Goal: Task Accomplishment & Management: Manage account settings

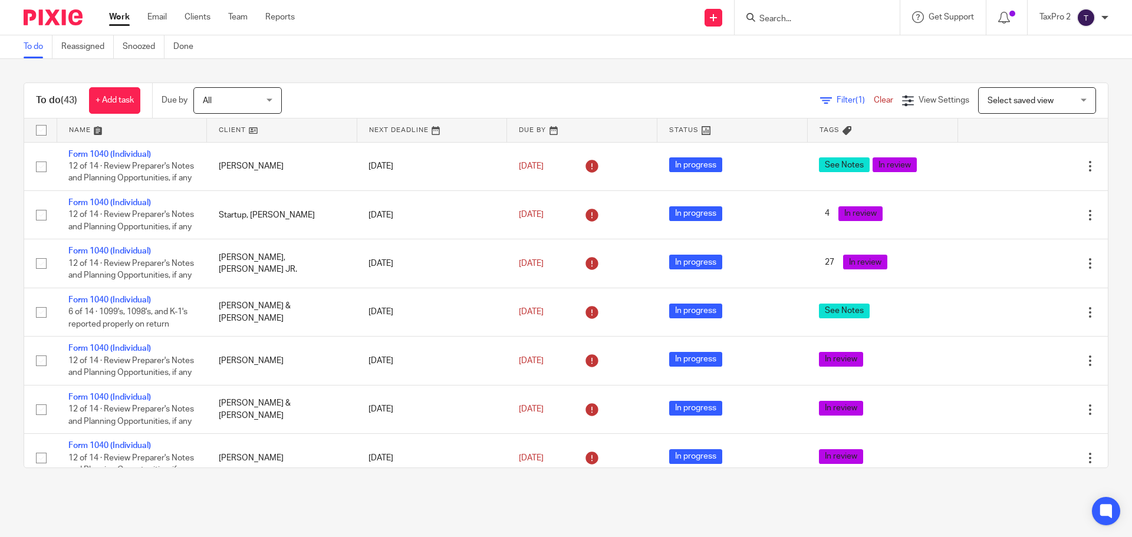
click at [308, 129] on link at bounding box center [282, 130] width 150 height 24
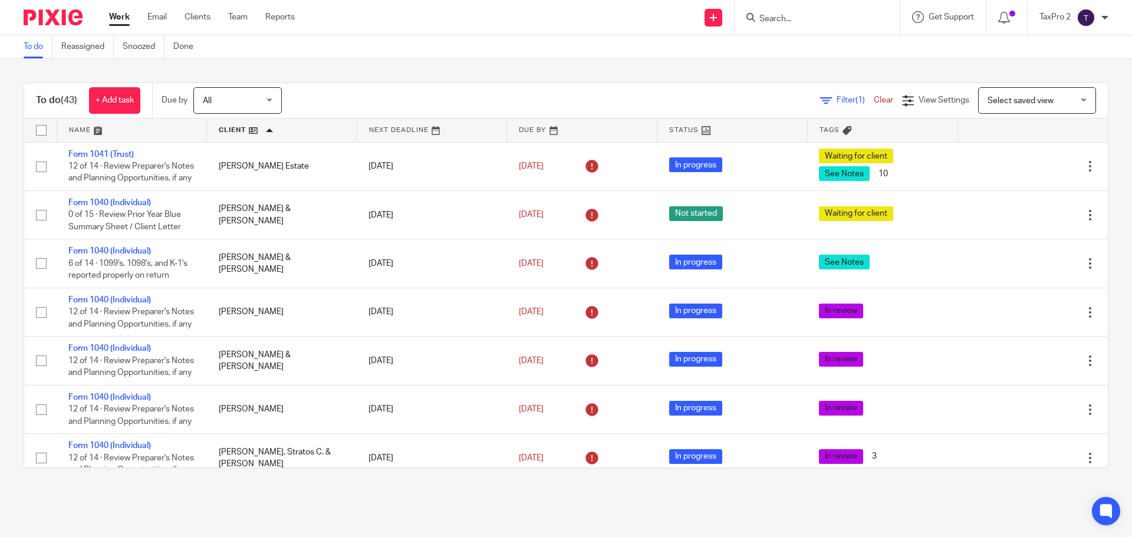
click at [251, 19] on ul "Work Email Clients Team Reports" at bounding box center [210, 17] width 203 height 12
click at [241, 16] on link "Team" at bounding box center [237, 17] width 19 height 12
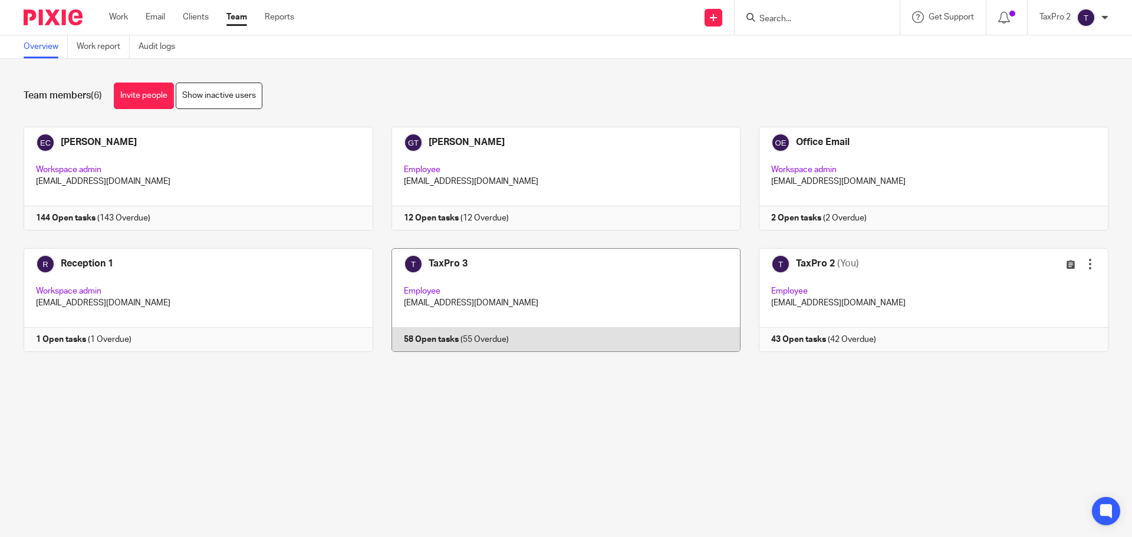
click at [499, 282] on link at bounding box center [557, 300] width 368 height 104
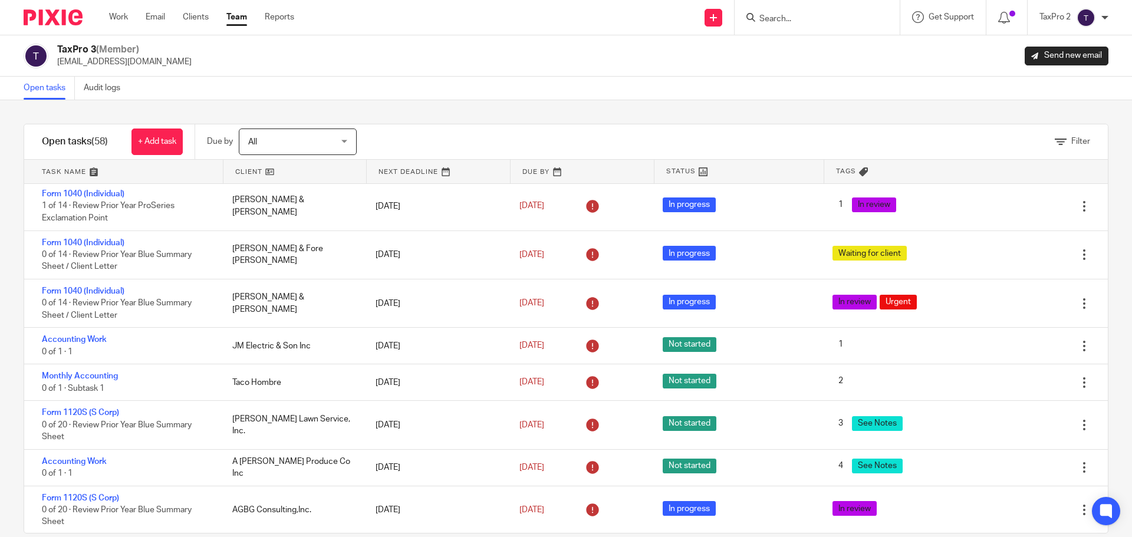
scroll to position [648, 0]
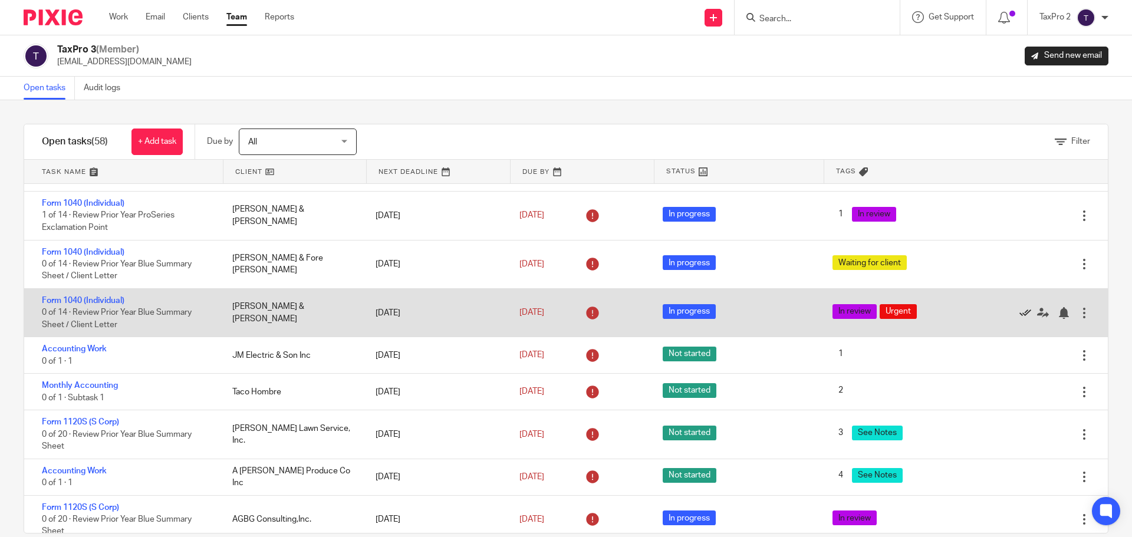
click at [1019, 309] on icon at bounding box center [1025, 313] width 12 height 12
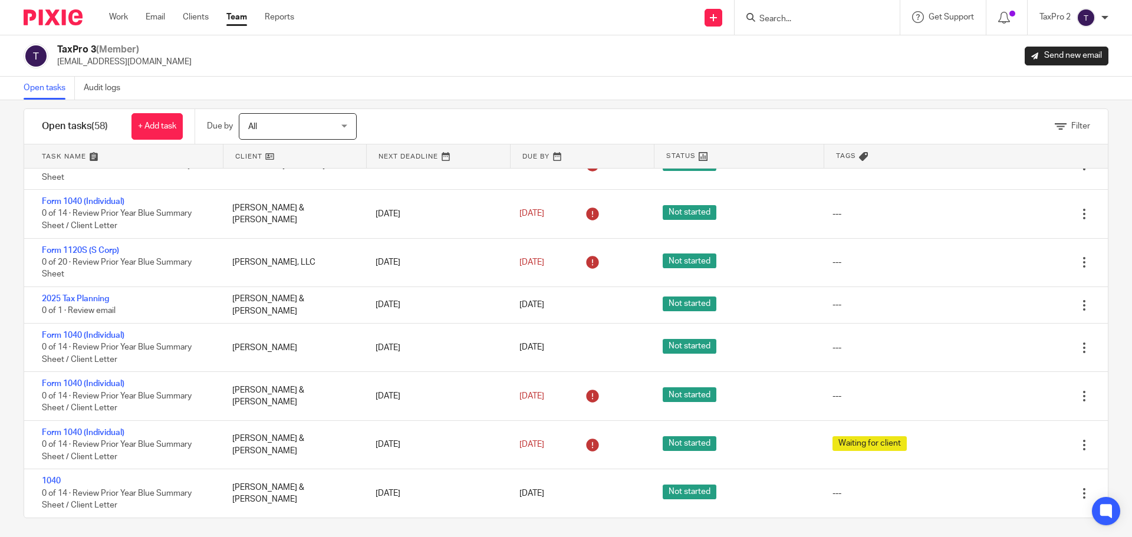
scroll to position [20, 0]
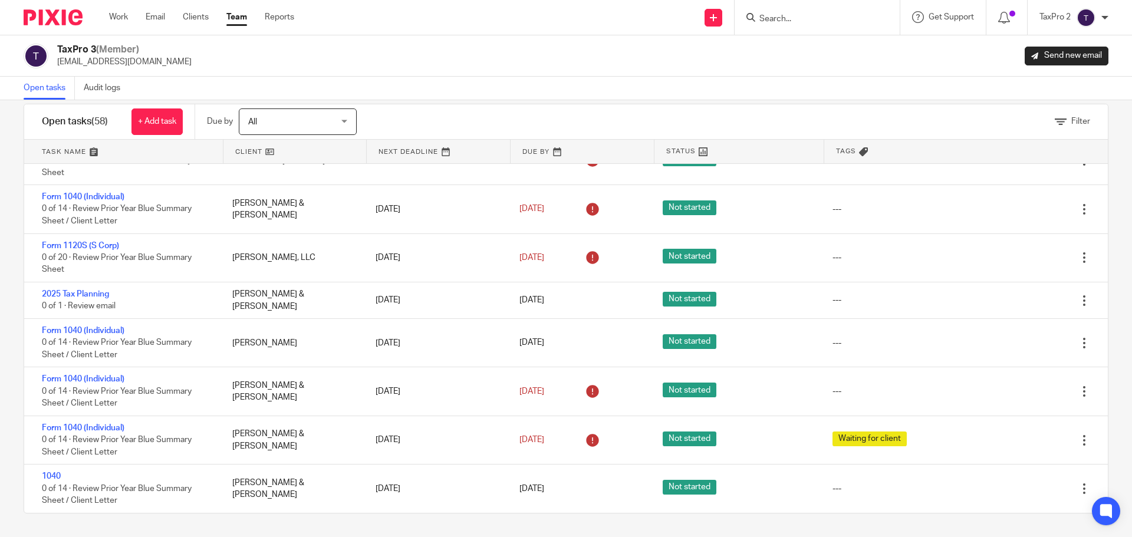
click at [300, 147] on link at bounding box center [294, 152] width 143 height 24
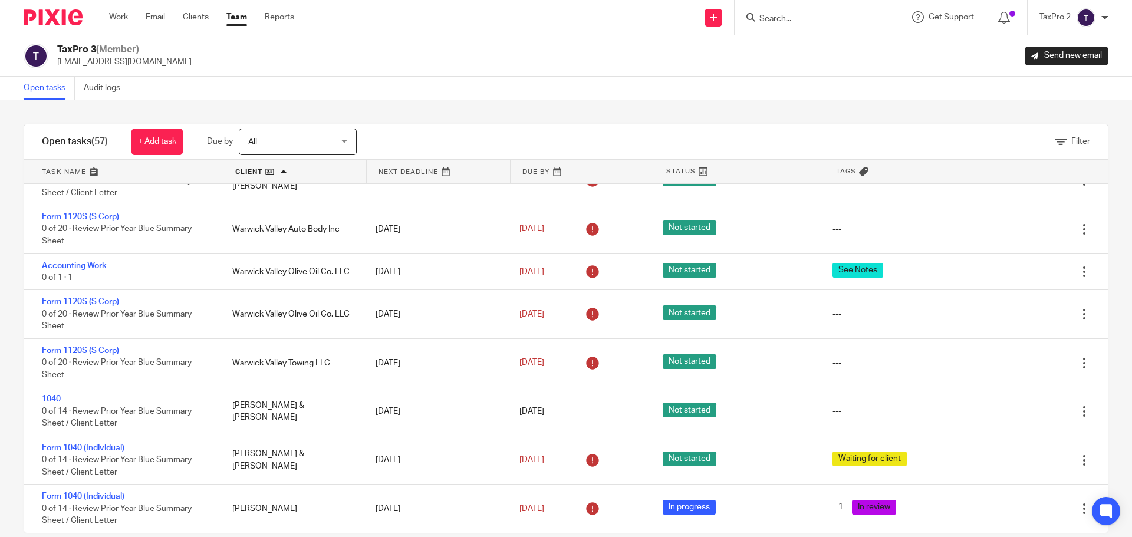
scroll to position [20, 0]
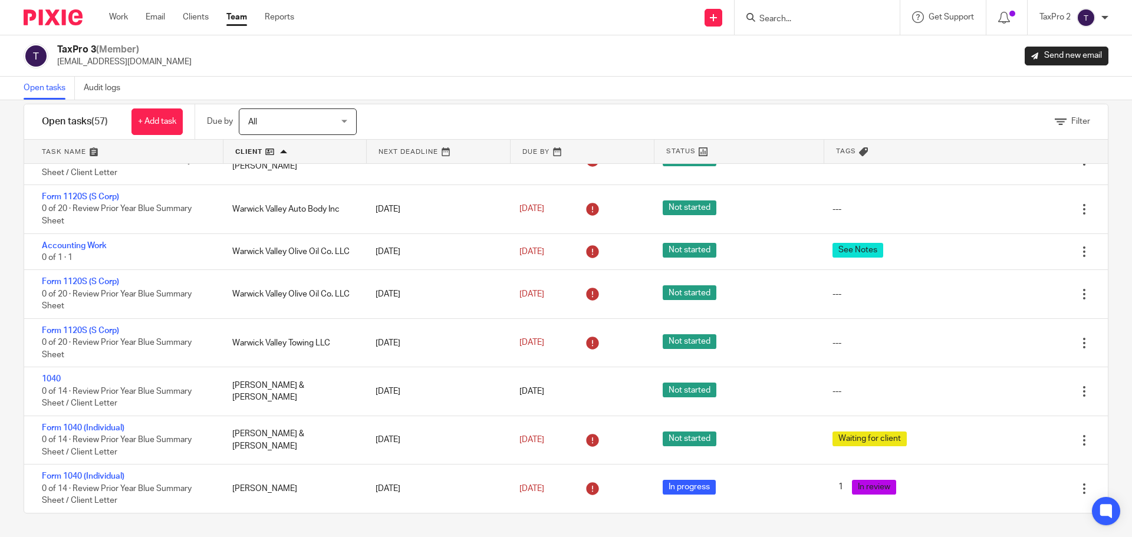
click at [804, 21] on input "Search" at bounding box center [811, 19] width 106 height 11
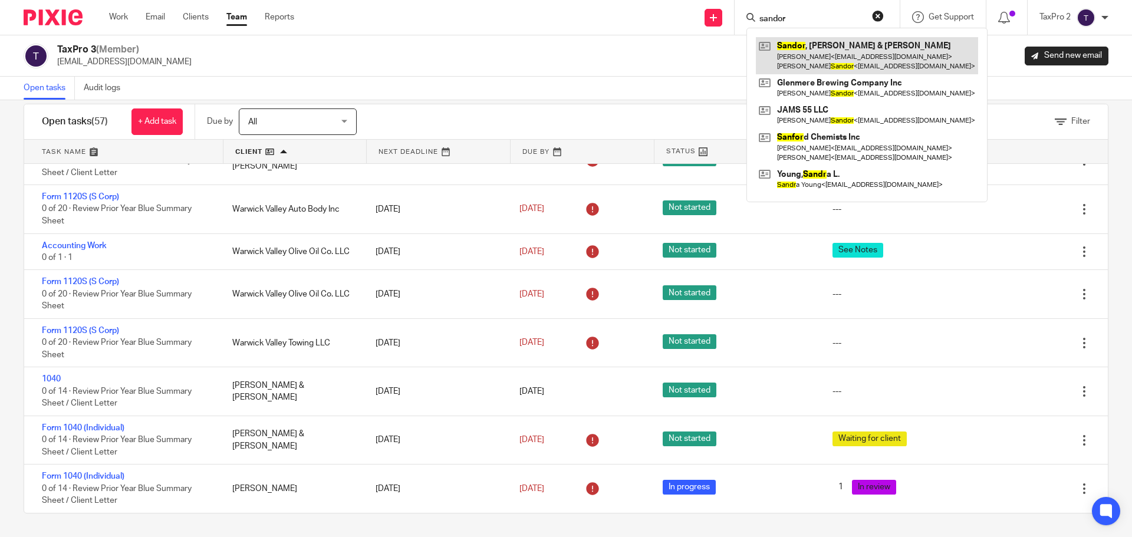
type input "sandor"
click at [827, 55] on link at bounding box center [867, 55] width 222 height 37
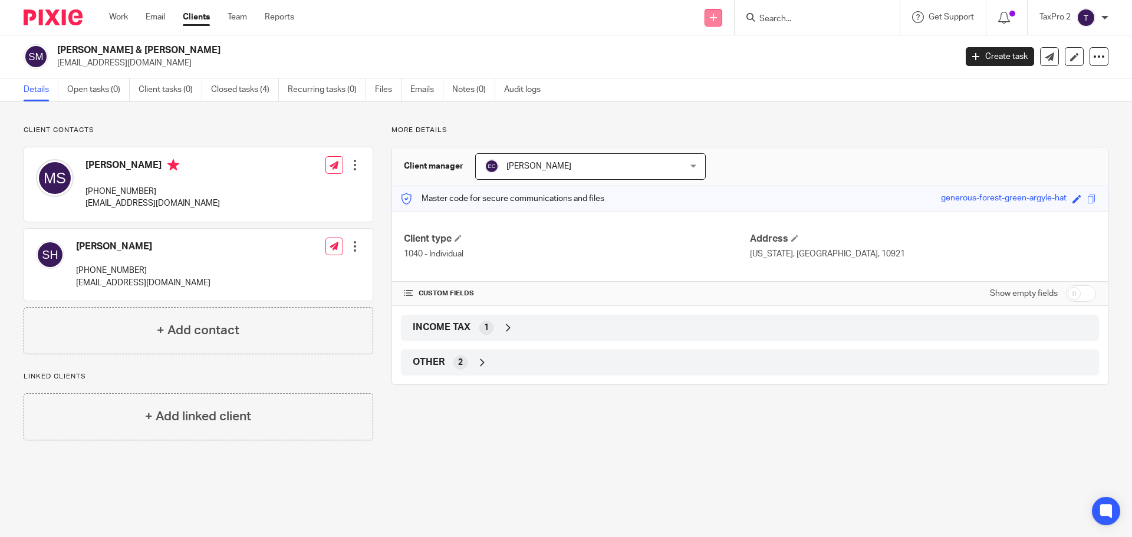
click at [713, 15] on icon at bounding box center [713, 17] width 7 height 7
click at [701, 72] on link "Create task" at bounding box center [712, 72] width 83 height 17
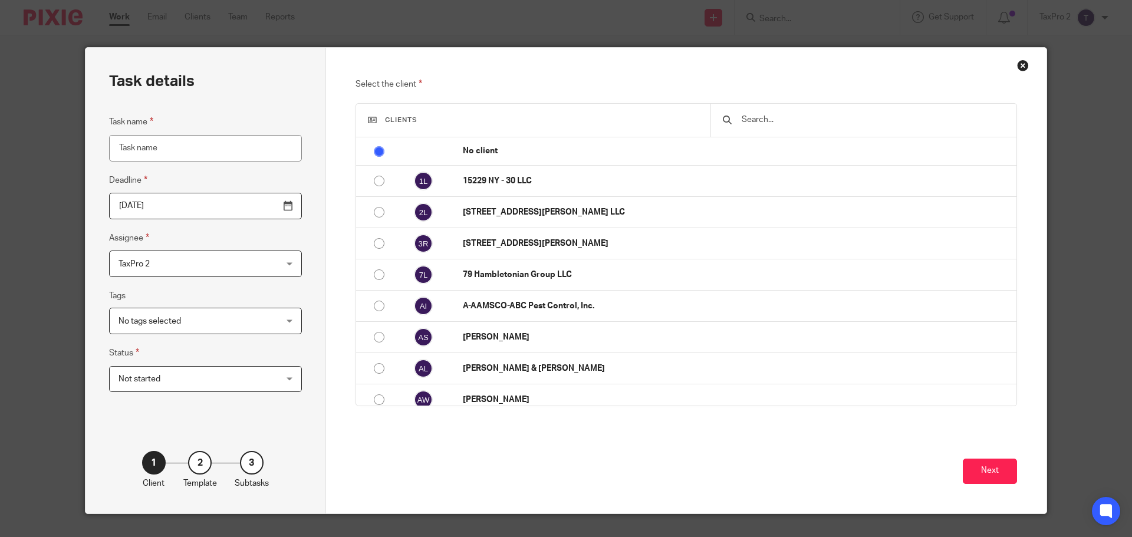
click at [178, 150] on input "Task name" at bounding box center [205, 148] width 193 height 27
click at [761, 121] on input "text" at bounding box center [872, 119] width 264 height 13
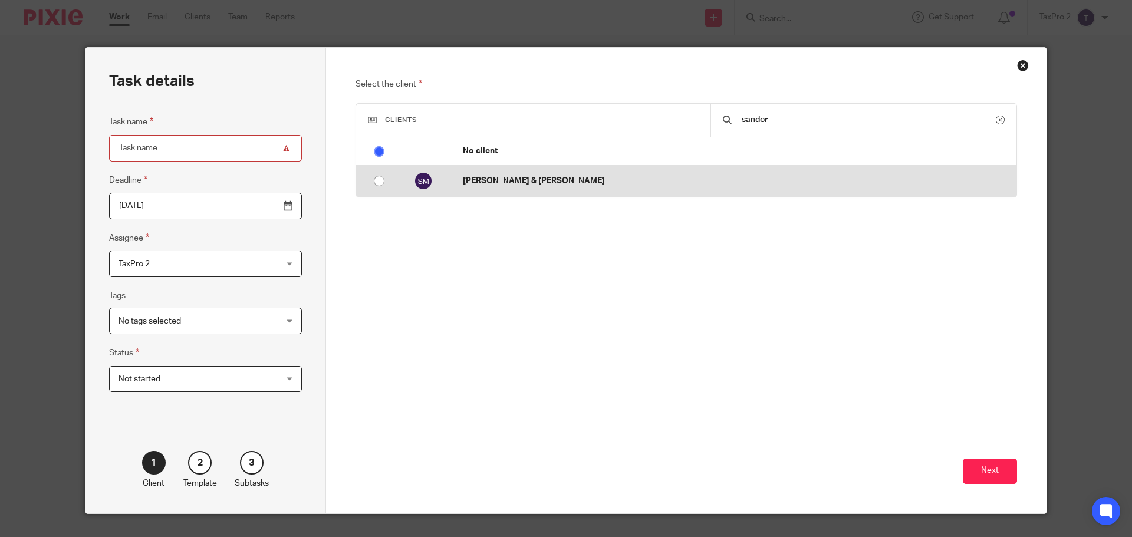
type input "sandor"
click at [533, 183] on p "[PERSON_NAME] & [PERSON_NAME]" at bounding box center [737, 181] width 548 height 12
radio input "false"
radio input "true"
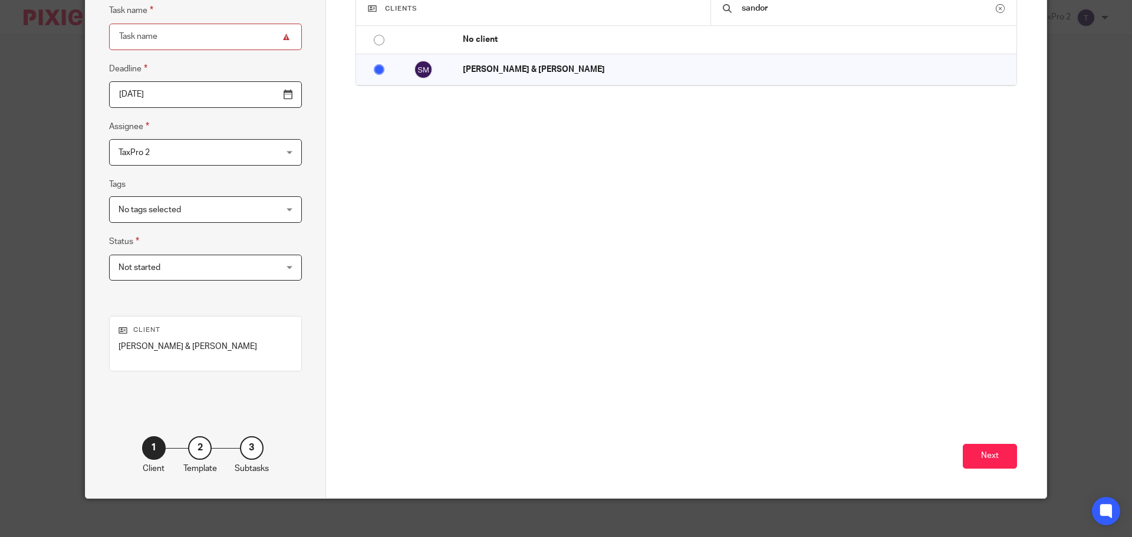
scroll to position [120, 0]
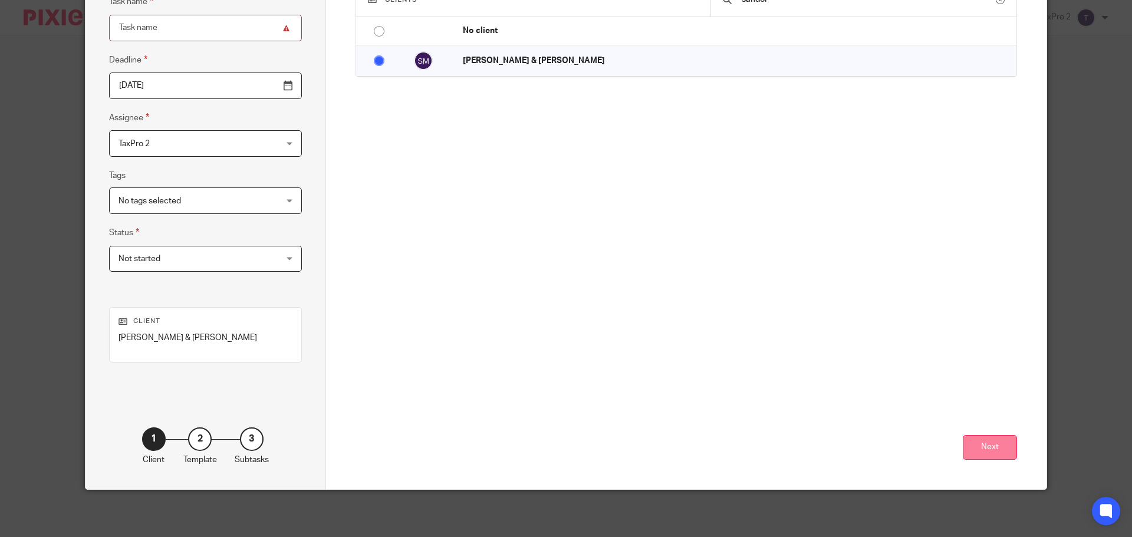
click at [987, 448] on button "Next" at bounding box center [990, 447] width 54 height 25
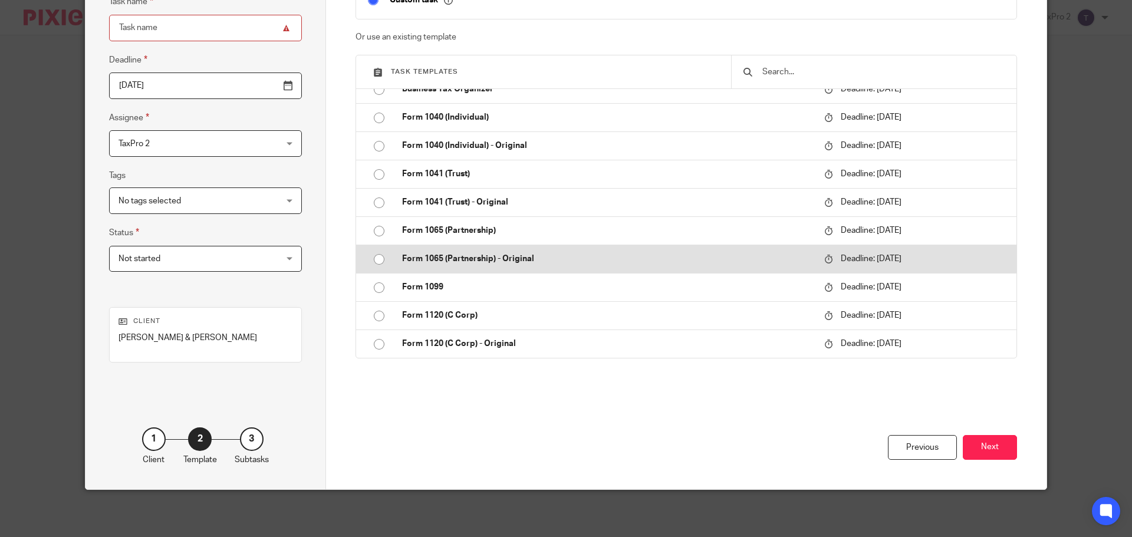
scroll to position [295, 0]
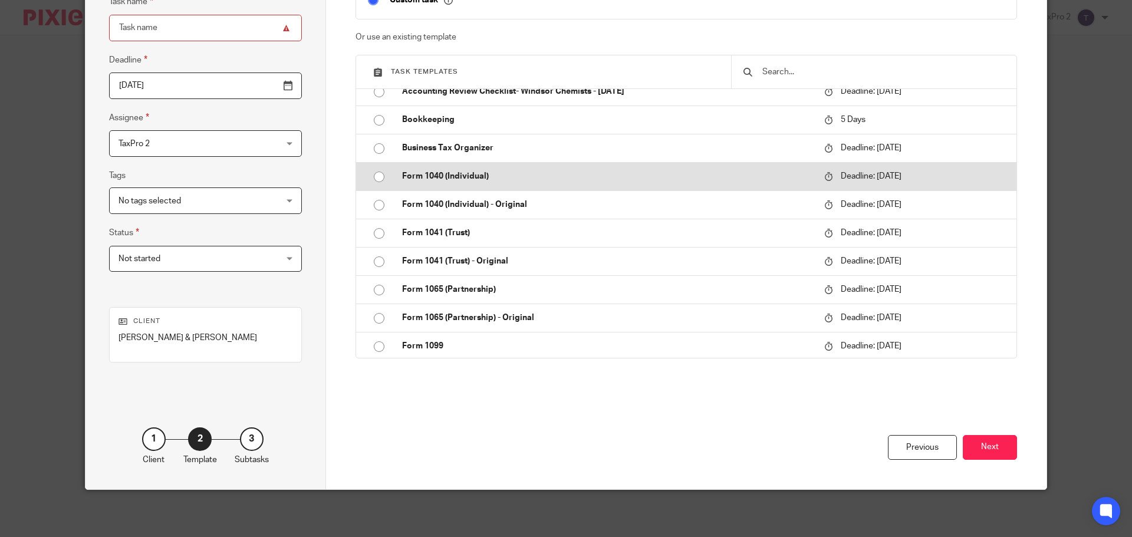
click at [373, 175] on input "radio" at bounding box center [379, 177] width 22 height 22
type input "2026-04-15"
type input "Form 1040 (Individual)"
checkbox input "false"
radio input "false"
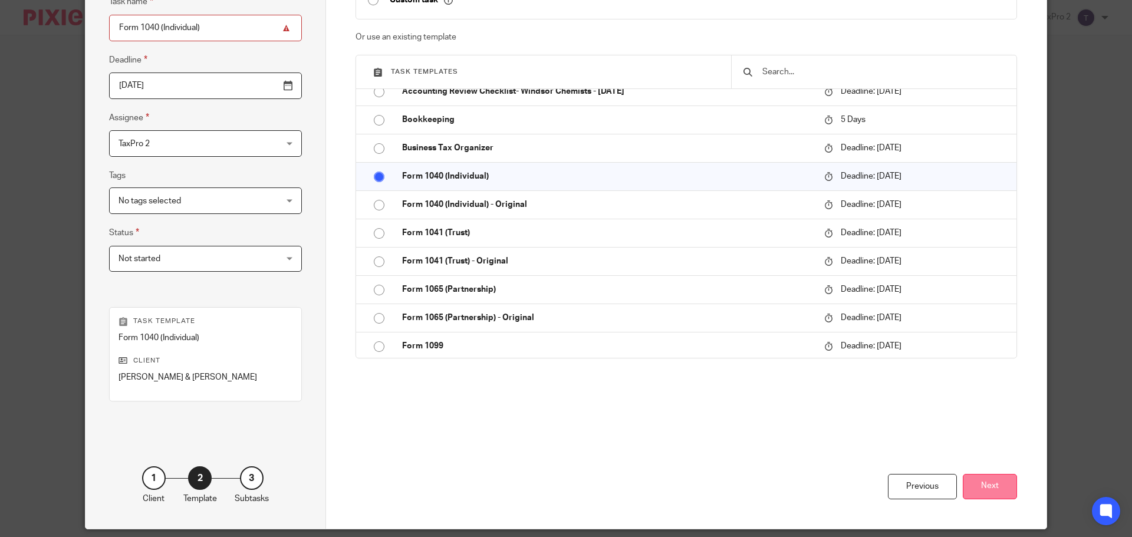
click at [997, 489] on button "Next" at bounding box center [990, 486] width 54 height 25
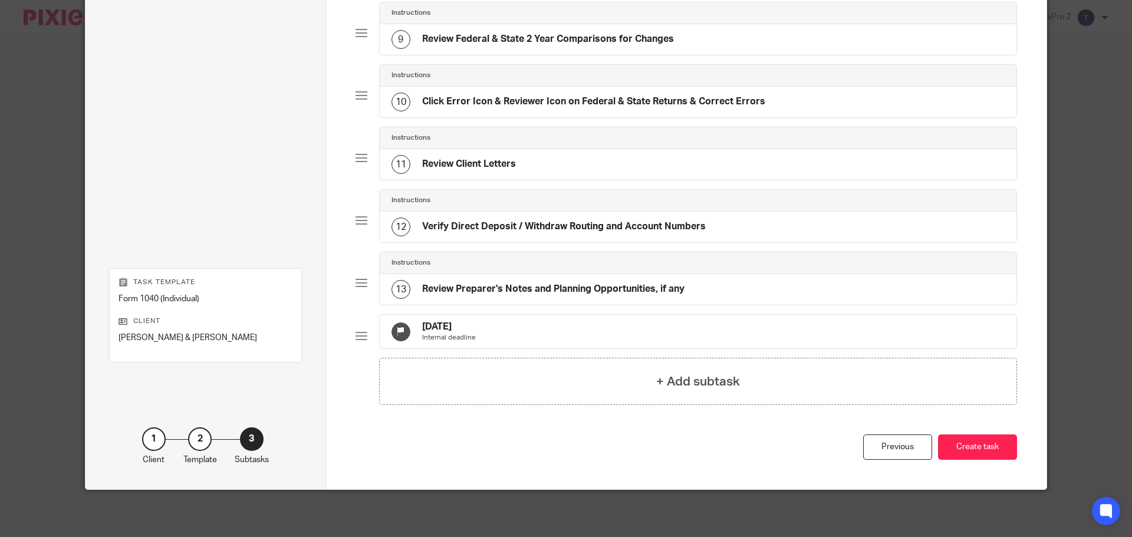
scroll to position [616, 0]
click at [989, 443] on button "Create task" at bounding box center [977, 446] width 79 height 25
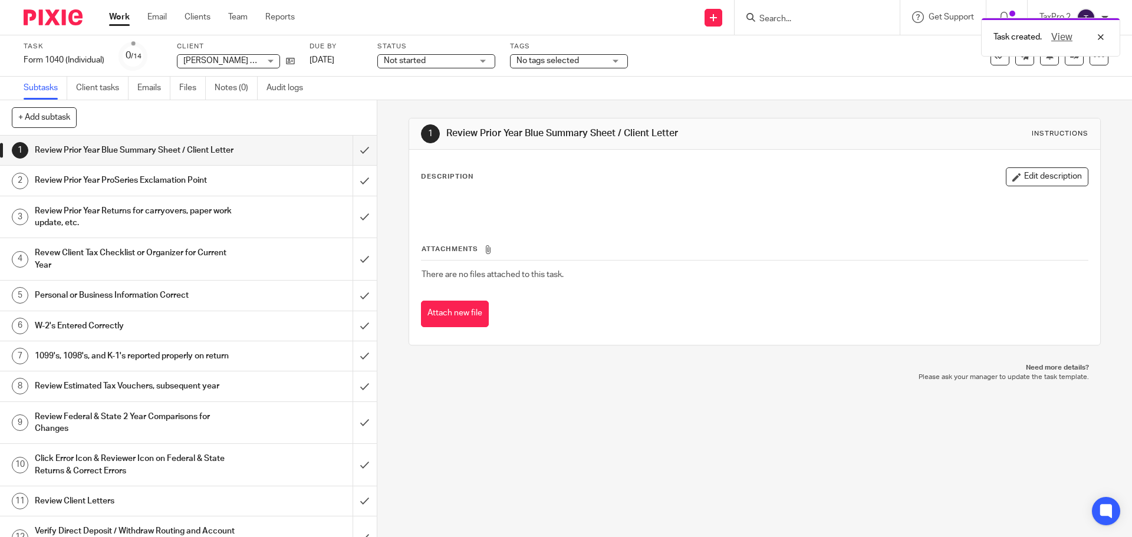
click at [444, 62] on span "Not started" at bounding box center [428, 61] width 88 height 12
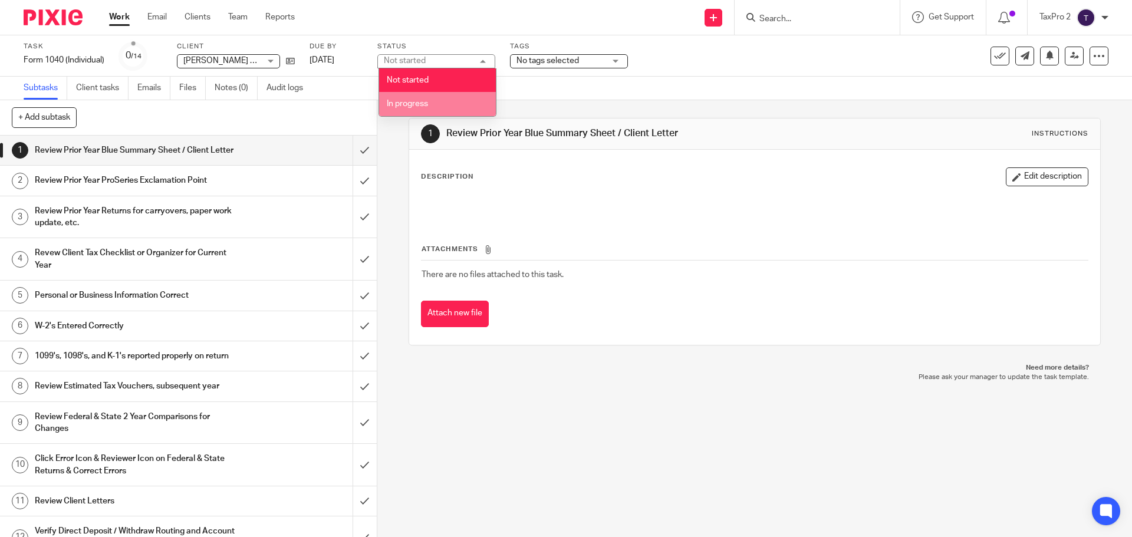
click at [440, 100] on li "In progress" at bounding box center [437, 104] width 117 height 24
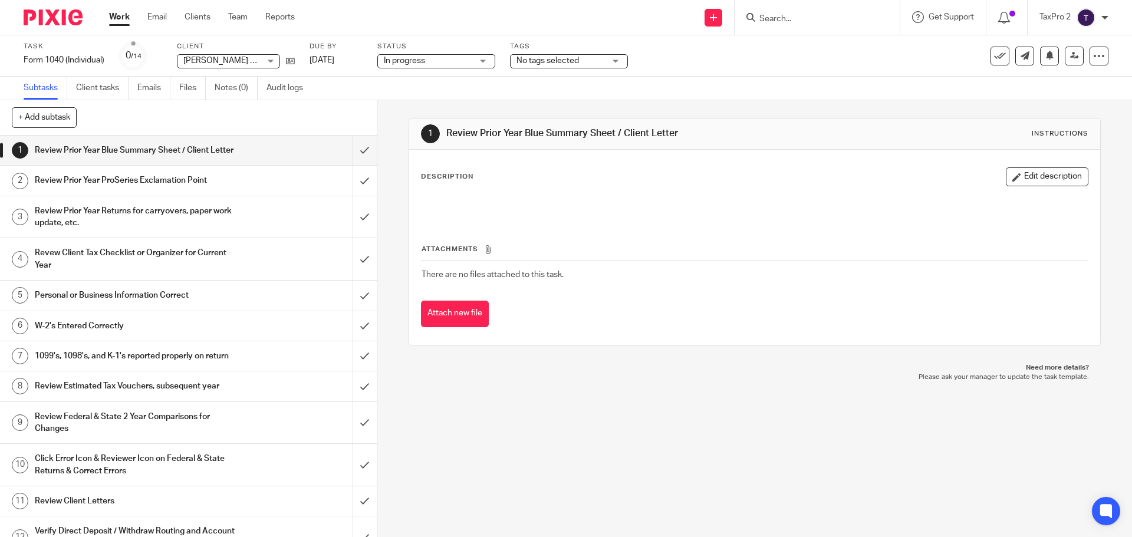
click at [576, 60] on span "No tags selected" at bounding box center [547, 61] width 62 height 8
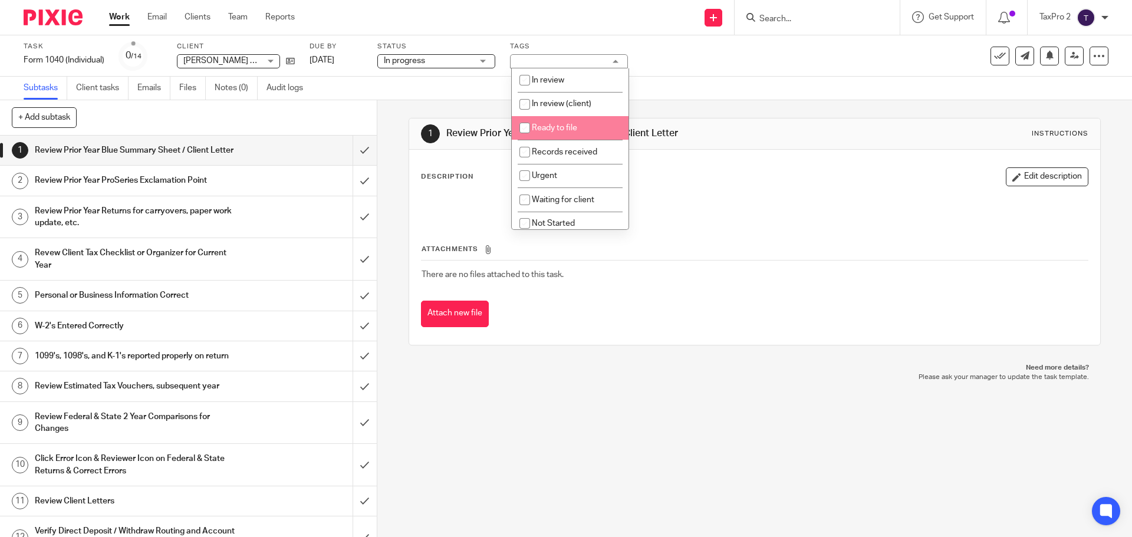
click at [540, 56] on div "No tags selected" at bounding box center [569, 61] width 118 height 14
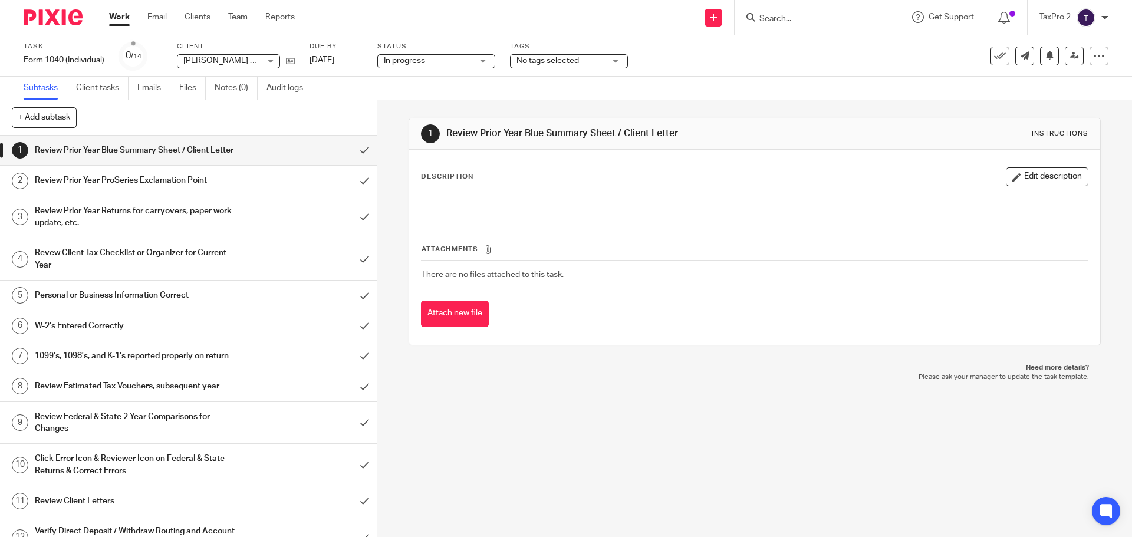
click at [120, 18] on link "Work" at bounding box center [119, 17] width 21 height 12
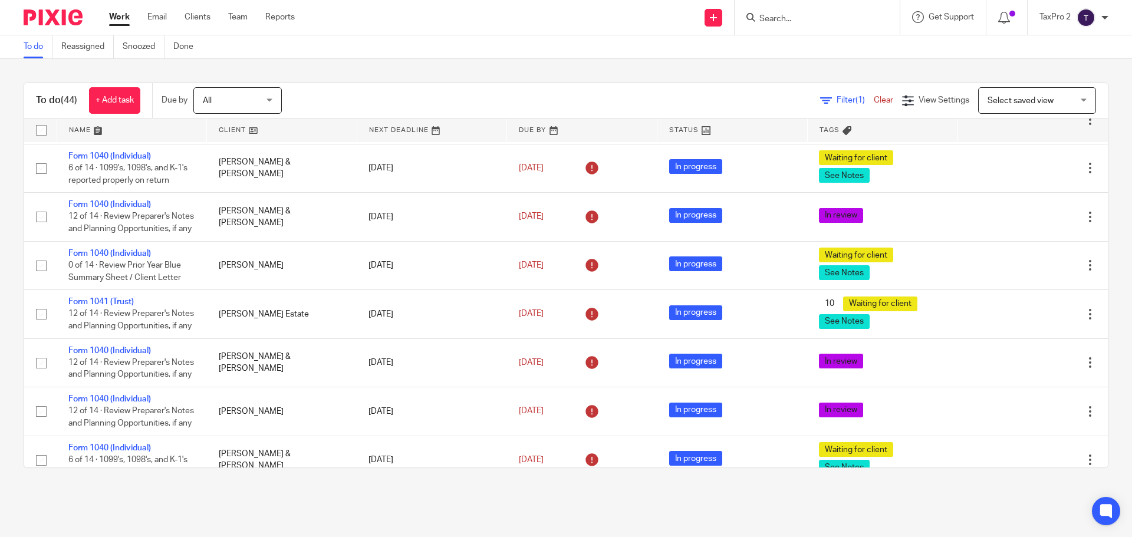
scroll to position [2073, 0]
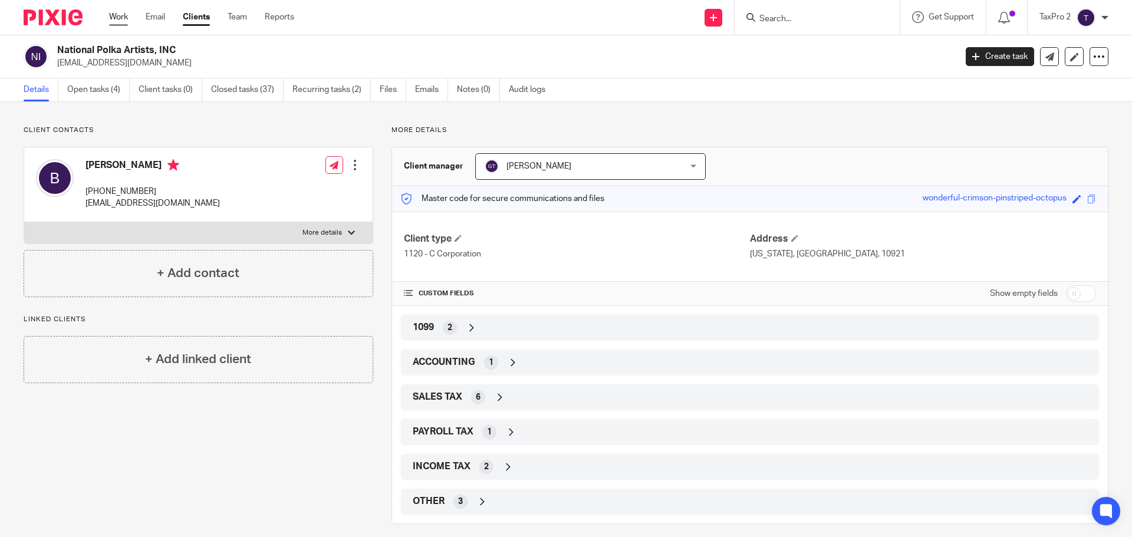
click at [114, 17] on link "Work" at bounding box center [118, 17] width 19 height 12
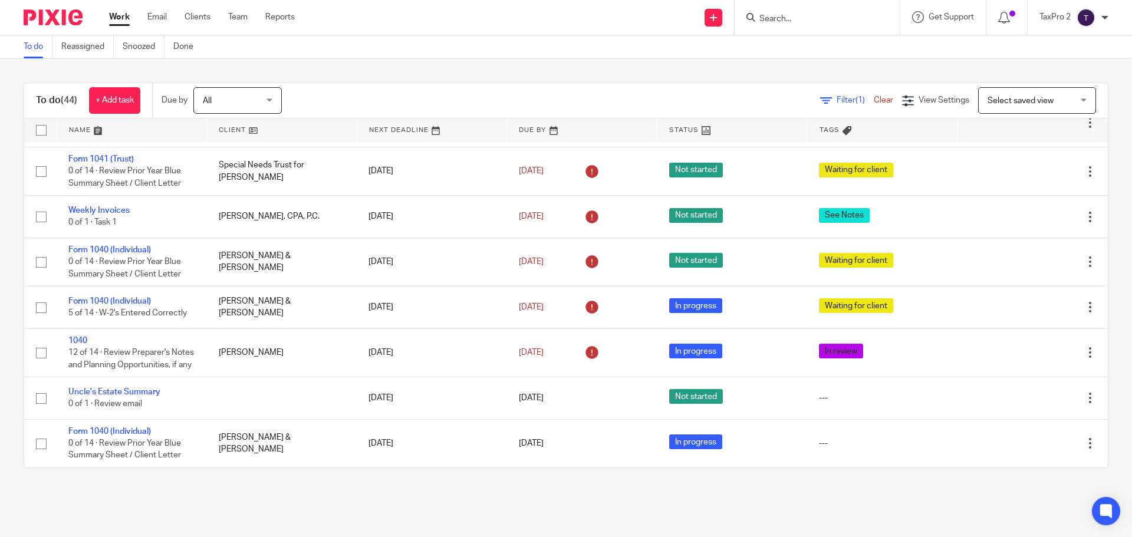
scroll to position [2073, 0]
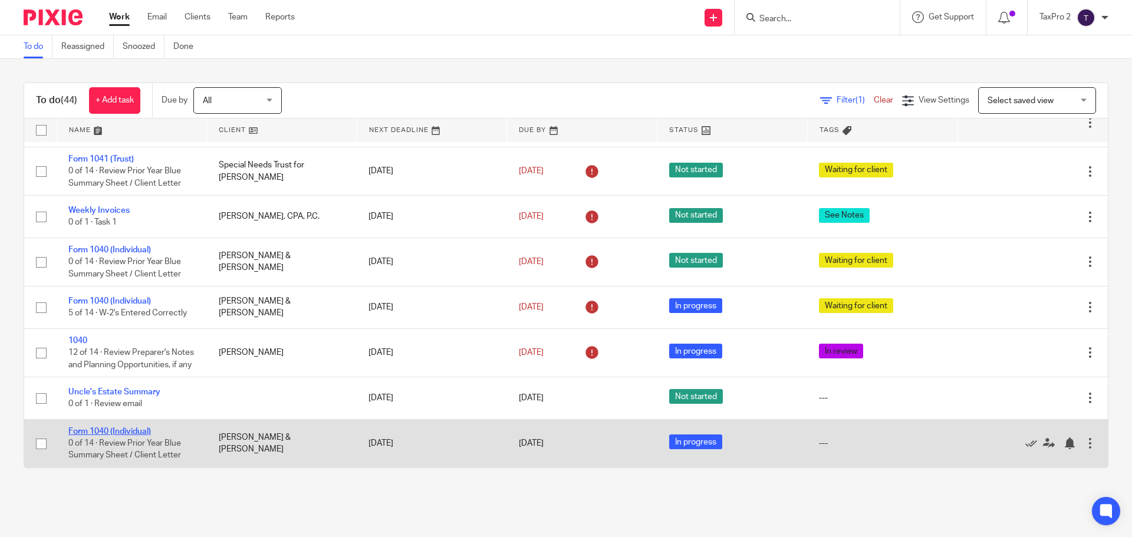
click at [112, 427] on link "Form 1040 (Individual)" at bounding box center [109, 431] width 83 height 8
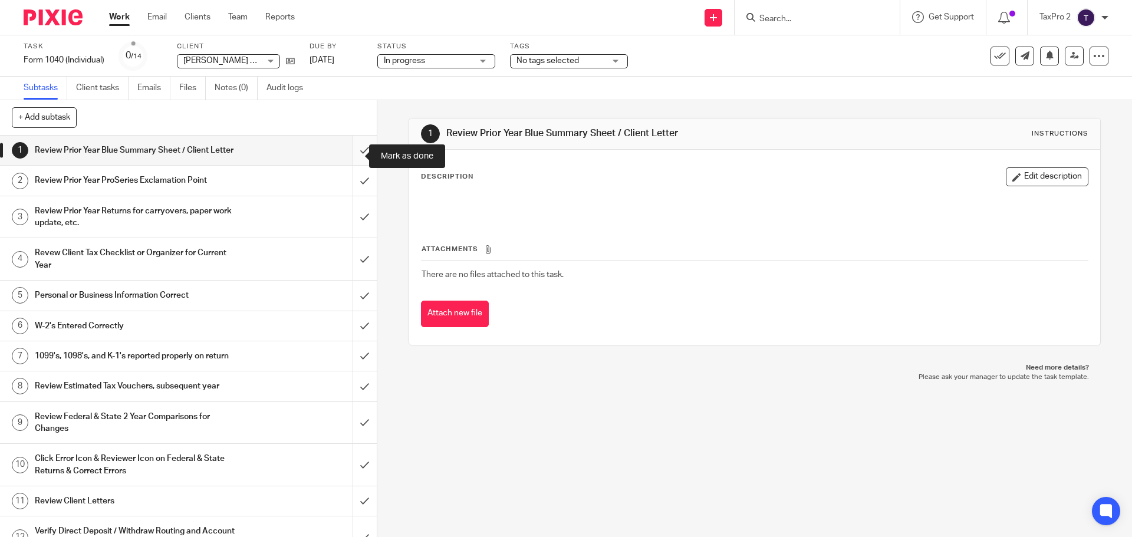
click at [351, 156] on input "submit" at bounding box center [188, 150] width 377 height 29
click at [351, 189] on input "submit" at bounding box center [188, 180] width 377 height 29
click at [352, 228] on input "submit" at bounding box center [188, 217] width 377 height 42
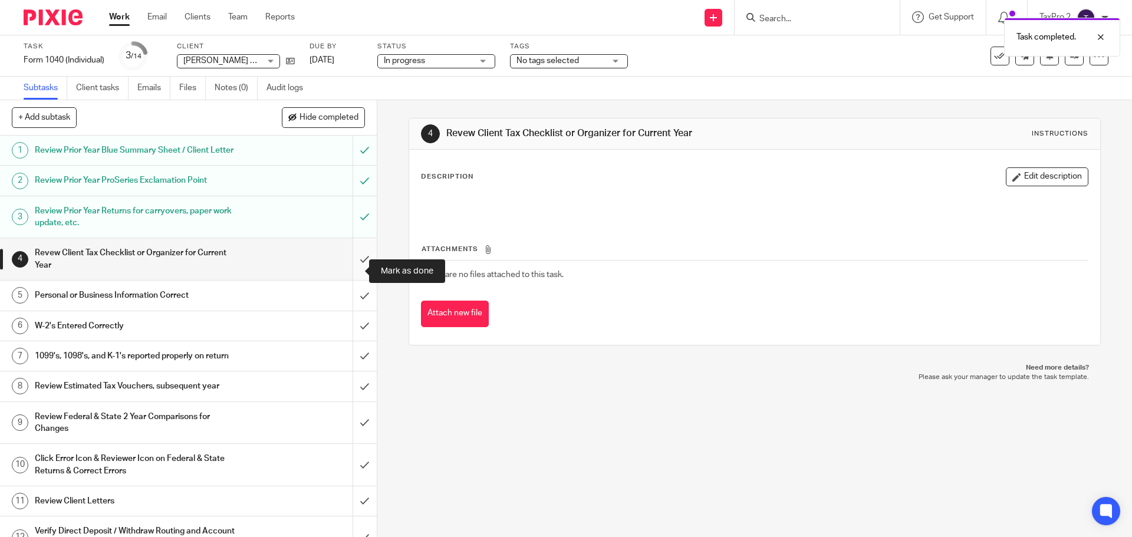
click at [348, 272] on input "submit" at bounding box center [188, 259] width 377 height 42
click at [351, 309] on input "submit" at bounding box center [188, 295] width 377 height 29
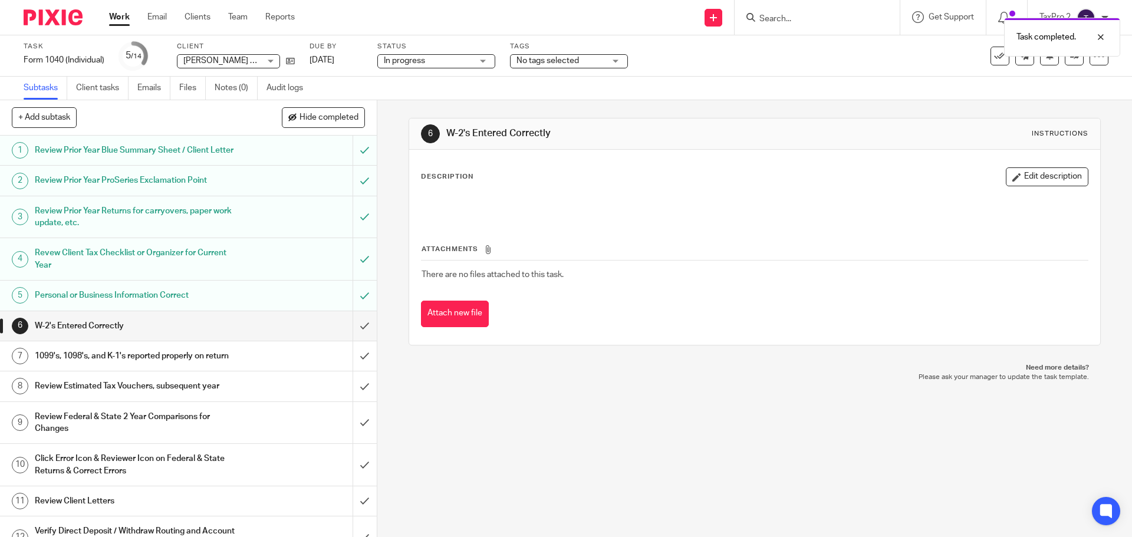
click at [602, 62] on span "No tags selected" at bounding box center [560, 61] width 88 height 12
click at [510, 376] on p "Please ask your manager to update the task template." at bounding box center [754, 377] width 668 height 9
click at [118, 17] on link "Work" at bounding box center [119, 17] width 21 height 12
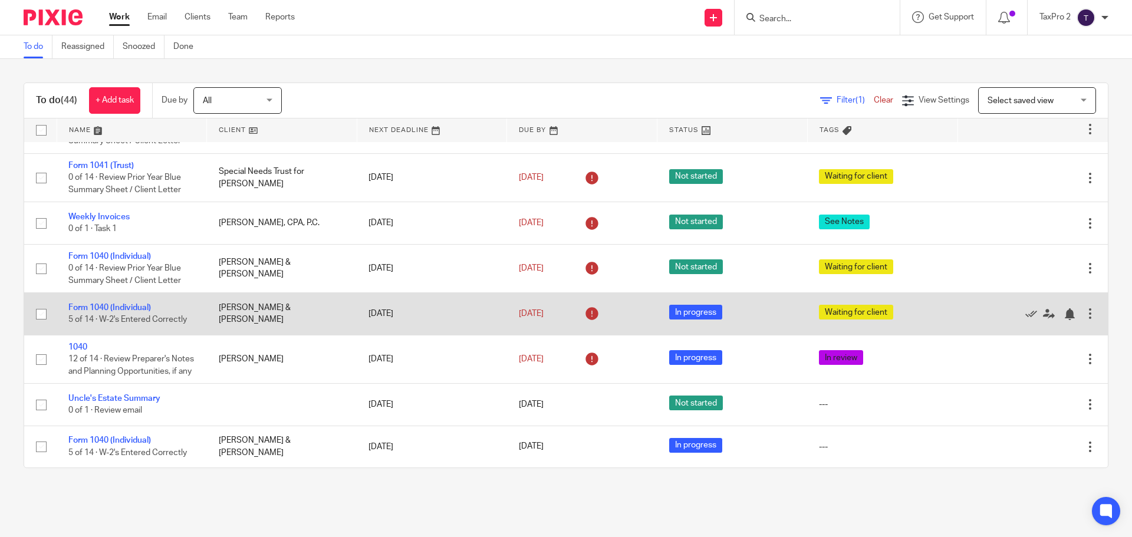
scroll to position [2066, 0]
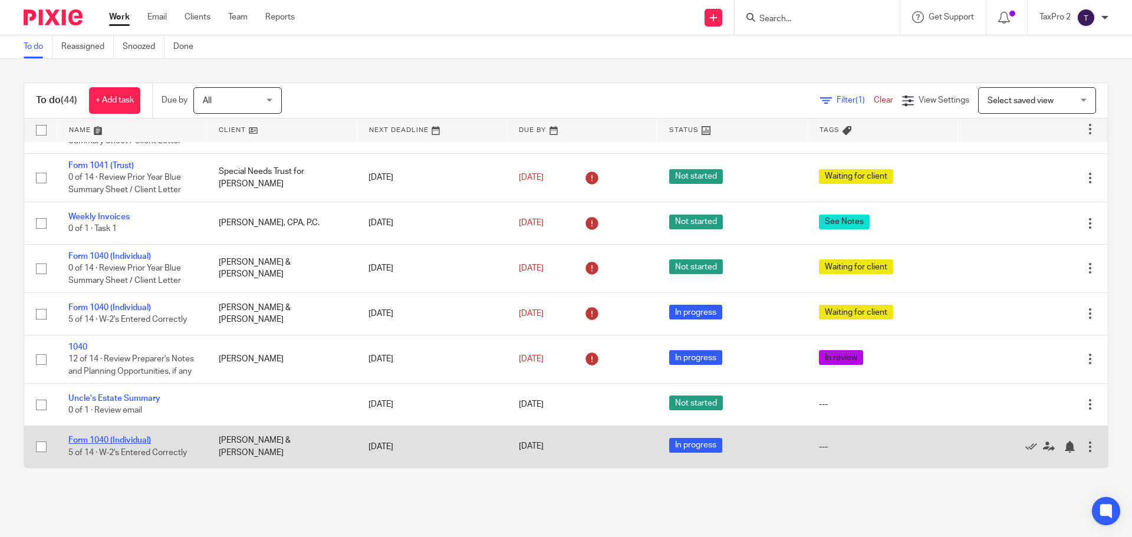
click at [111, 437] on link "Form 1040 (Individual)" at bounding box center [109, 440] width 83 height 8
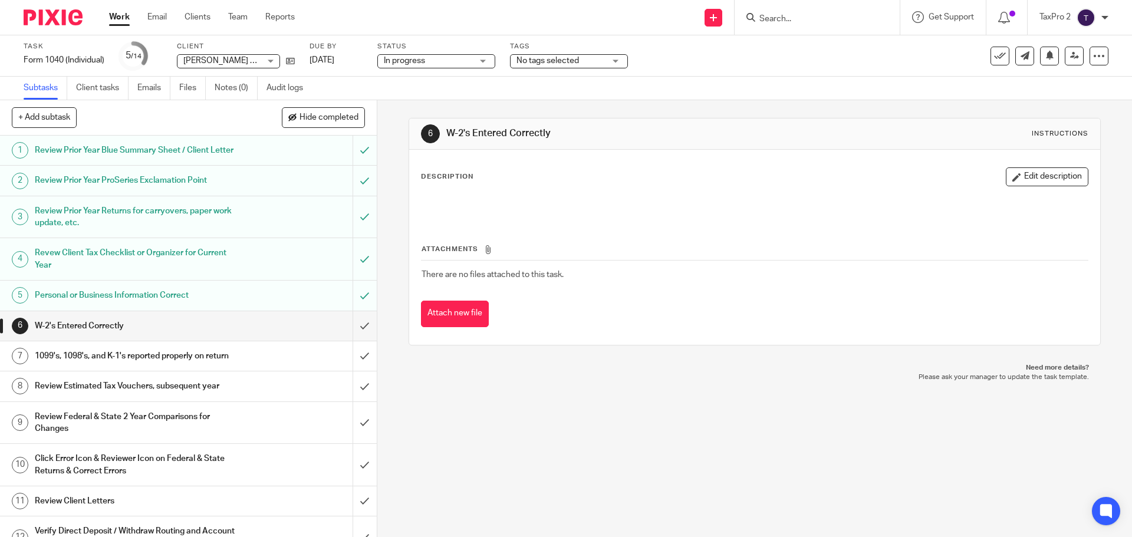
click at [575, 66] on span "No tags selected" at bounding box center [560, 61] width 88 height 12
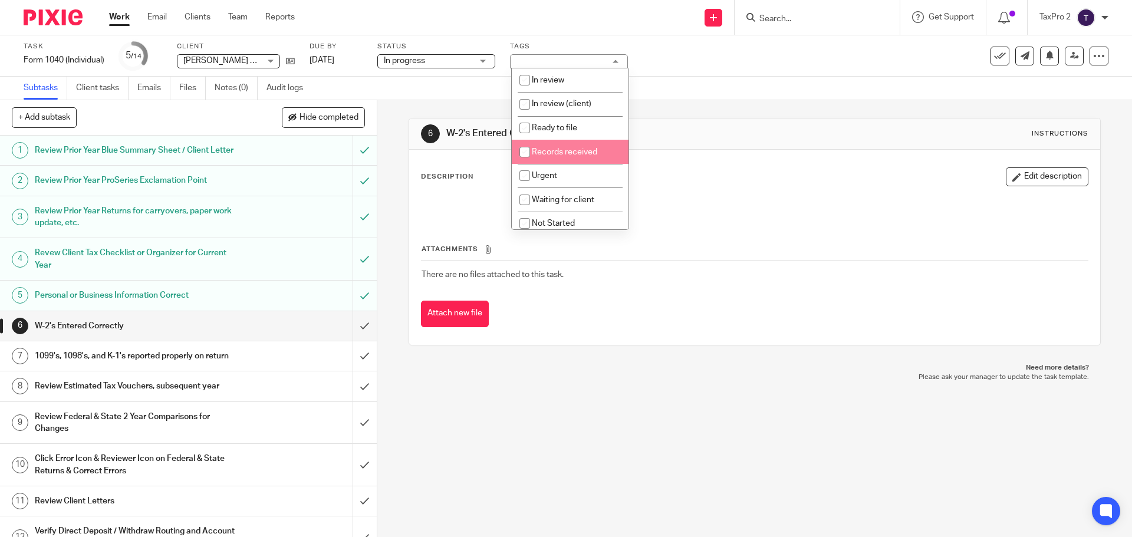
click at [569, 151] on span "Records received" at bounding box center [564, 152] width 65 height 8
checkbox input "true"
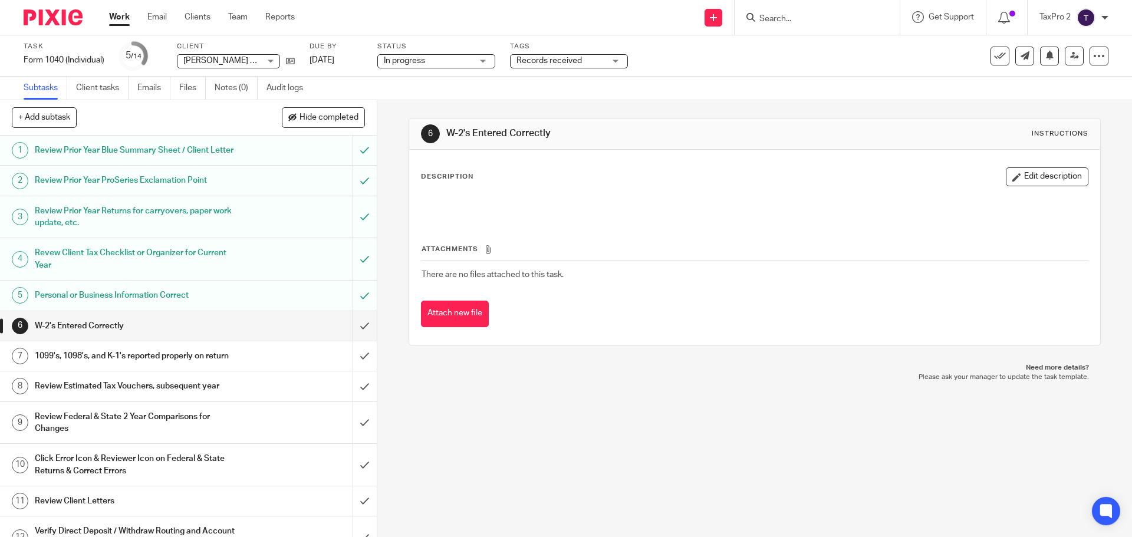
click at [493, 42] on label "Status" at bounding box center [436, 46] width 118 height 9
click at [121, 16] on link "Work" at bounding box center [119, 17] width 21 height 12
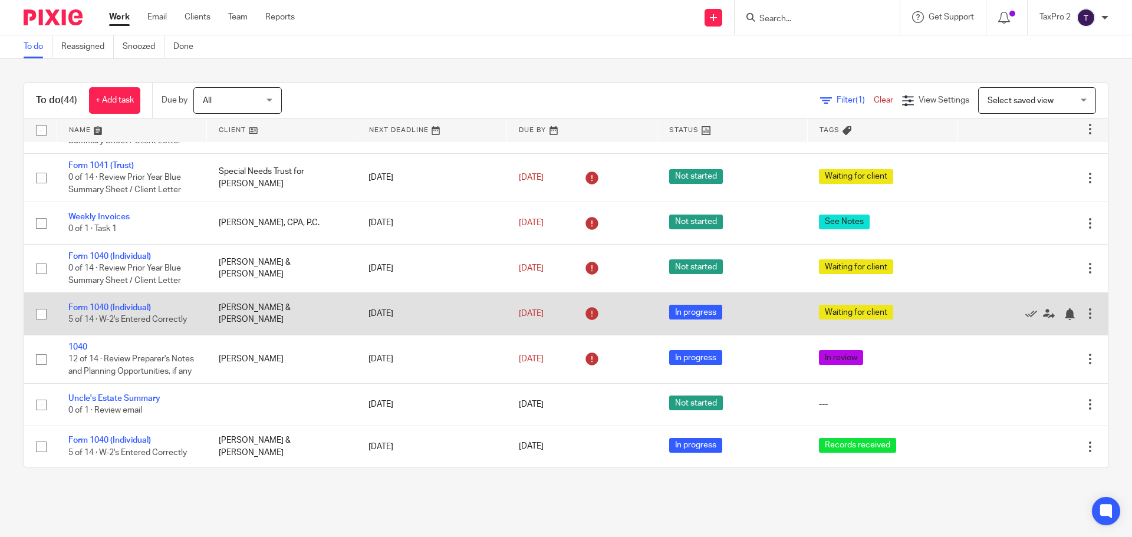
scroll to position [1889, 0]
